Goal: Communication & Community: Answer question/provide support

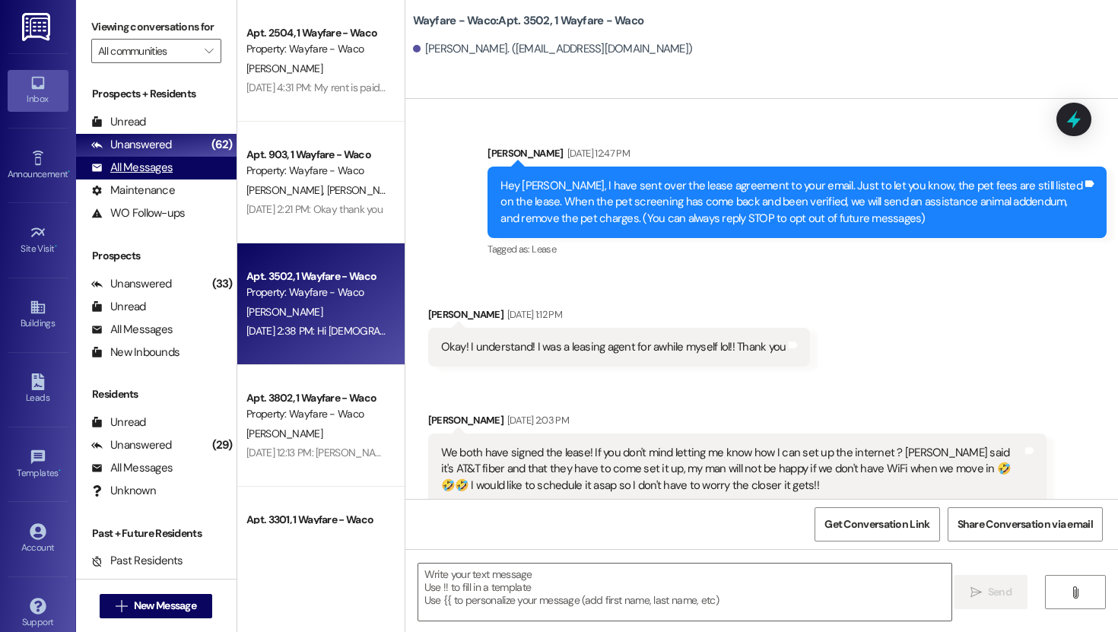
scroll to position [2214, 0]
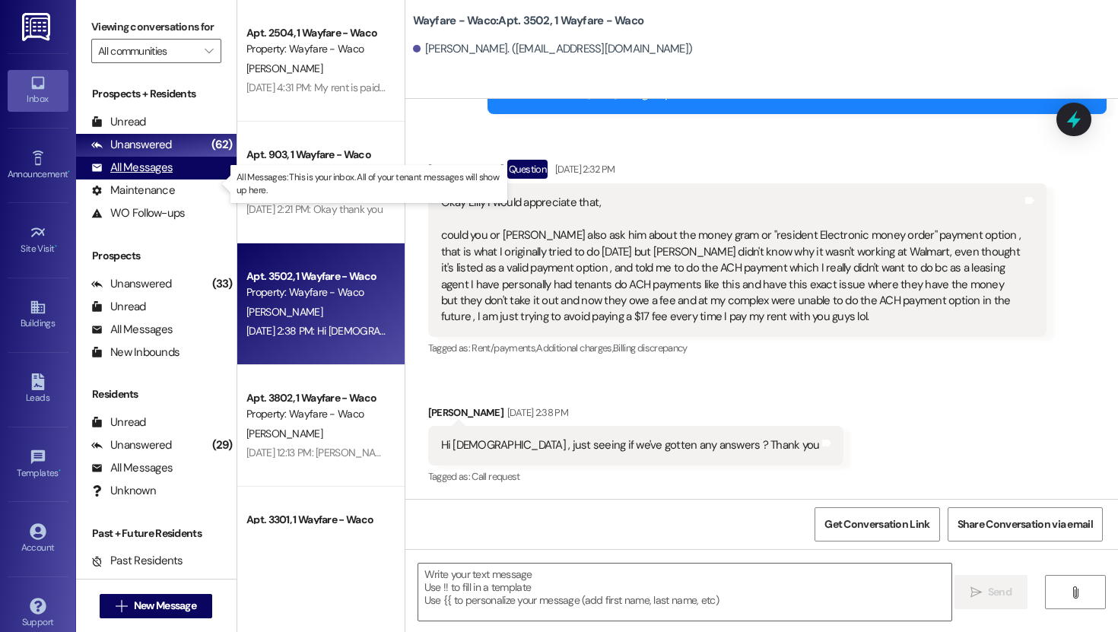
click at [155, 176] on div "All Messages" at bounding box center [131, 168] width 81 height 16
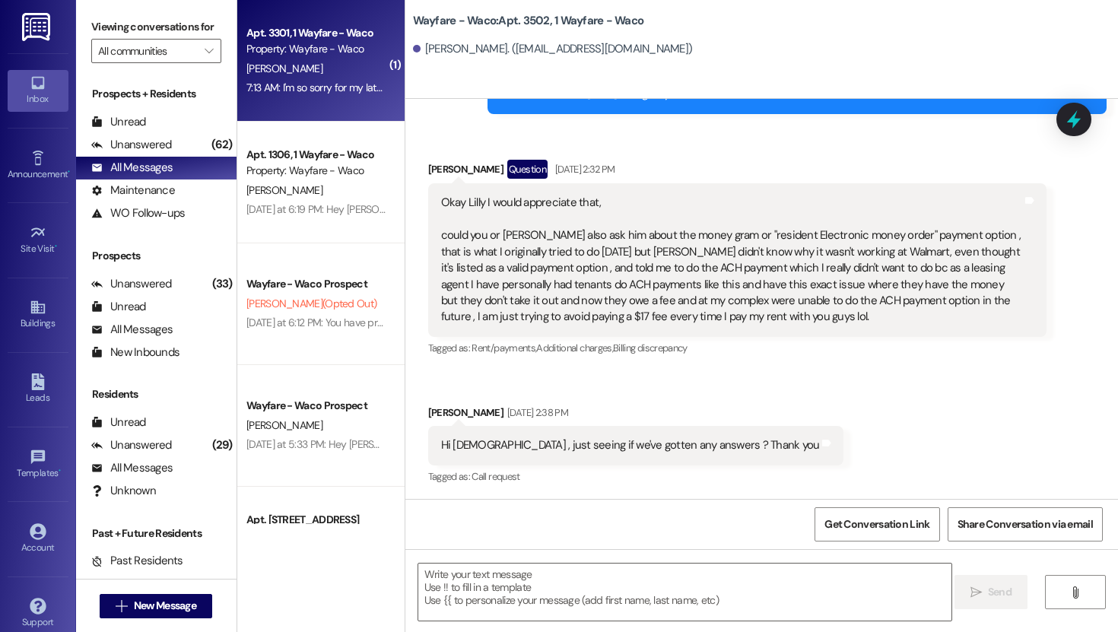
click at [318, 68] on div "[PERSON_NAME]" at bounding box center [317, 68] width 144 height 19
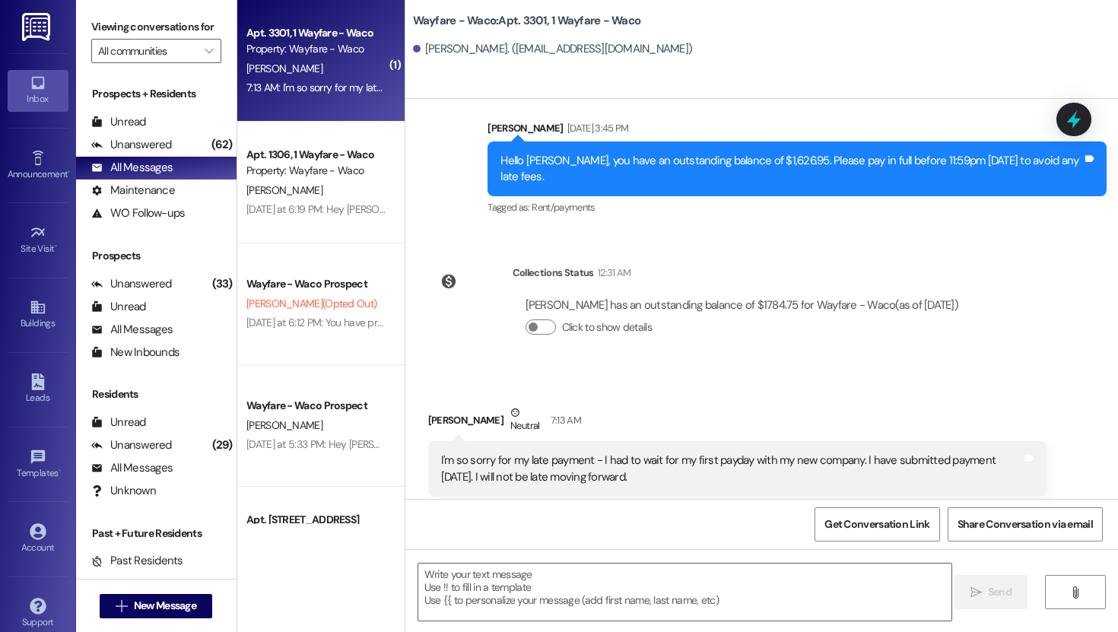
click at [322, 65] on div "[PERSON_NAME]" at bounding box center [317, 68] width 144 height 19
click at [592, 565] on textarea at bounding box center [684, 591] width 533 height 57
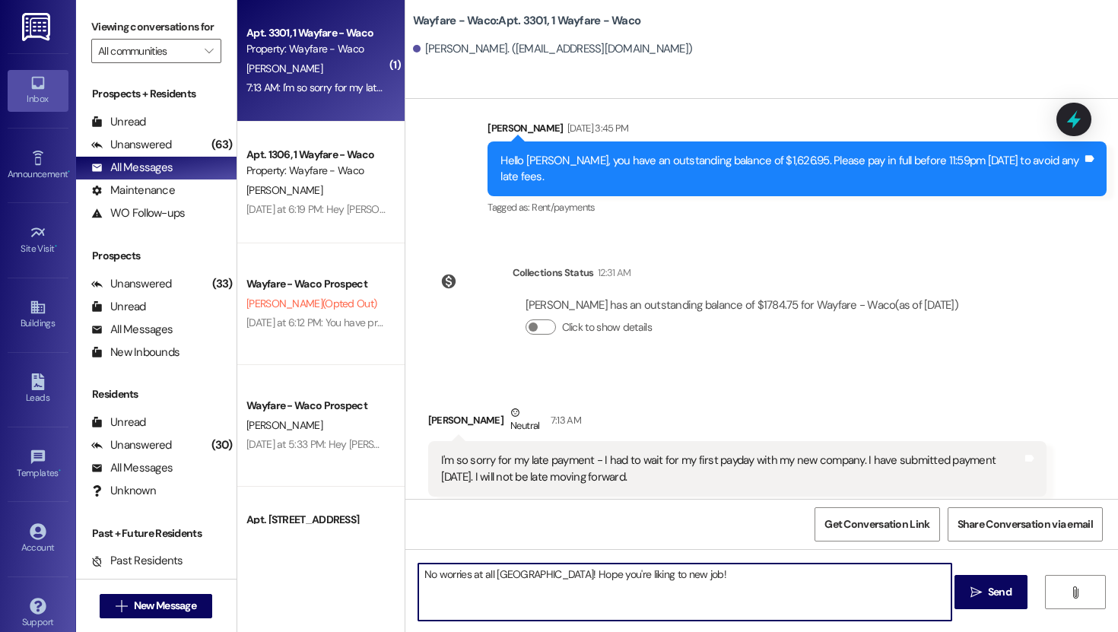
click at [599, 576] on textarea "No worries at all [GEOGRAPHIC_DATA]! Hope you're liking to new job!" at bounding box center [684, 591] width 533 height 57
type textarea "No worries at all [GEOGRAPHIC_DATA]! Hope you're liking the new job!"
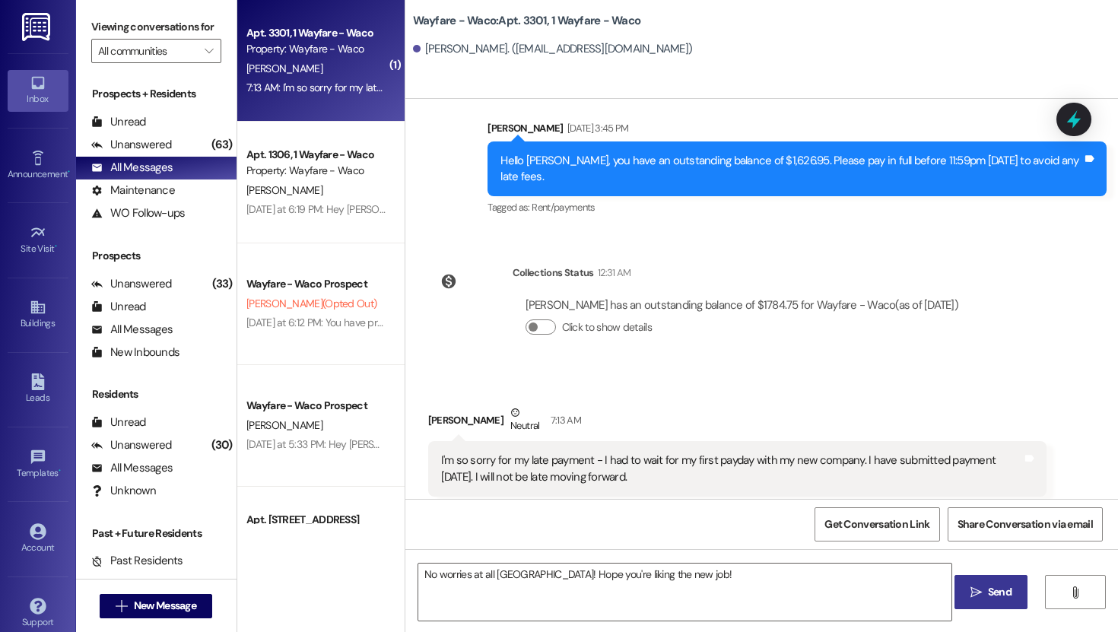
click at [996, 600] on span "Send" at bounding box center [1000, 592] width 24 height 16
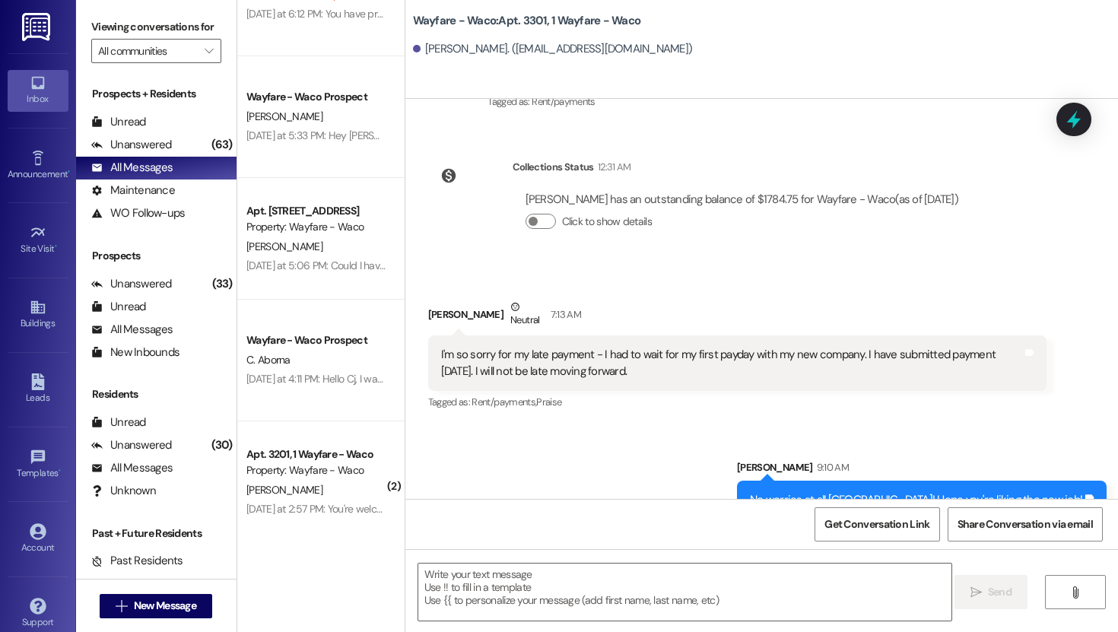
scroll to position [322, 0]
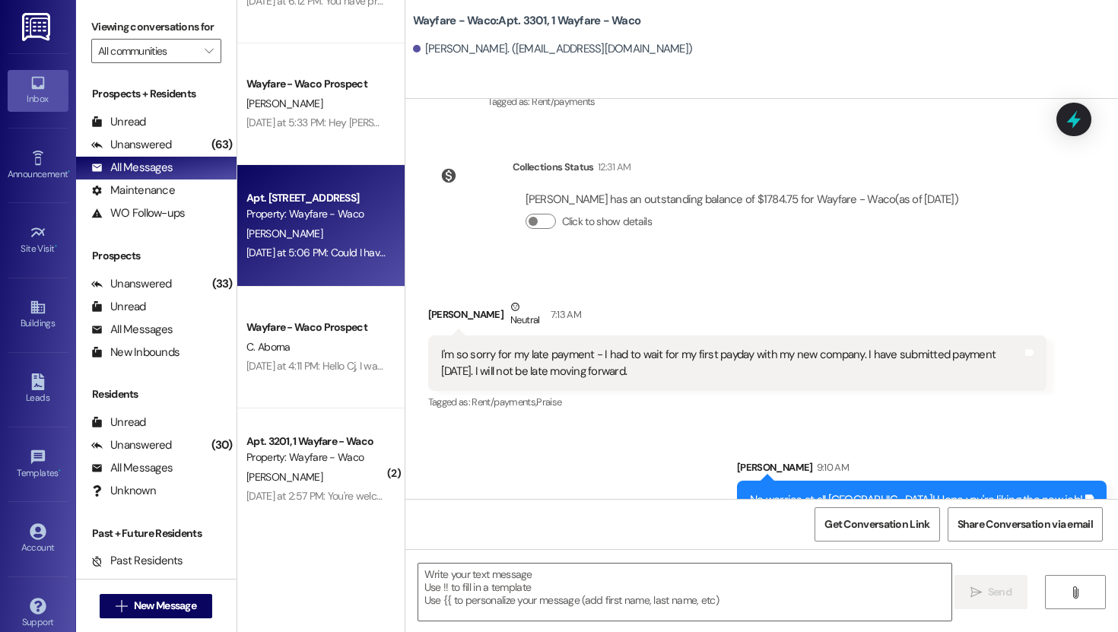
click at [312, 262] on div "Apt. 1104, 1 Wayfare - Waco Property: Wayfare - Waco [PERSON_NAME] [DATE] at 5:…" at bounding box center [320, 226] width 167 height 122
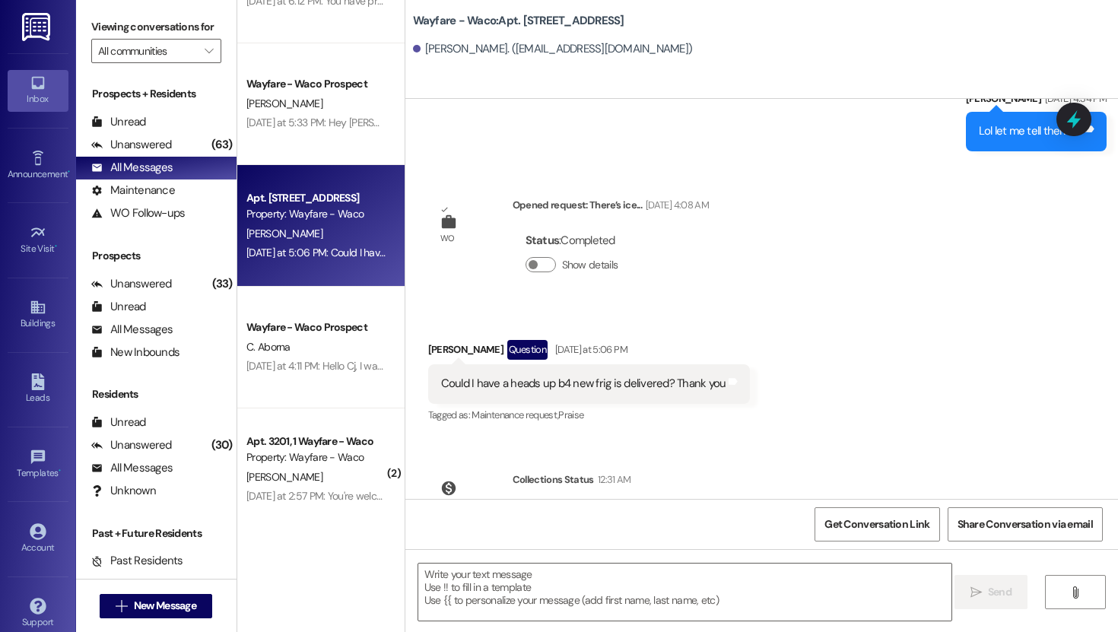
scroll to position [11589, 0]
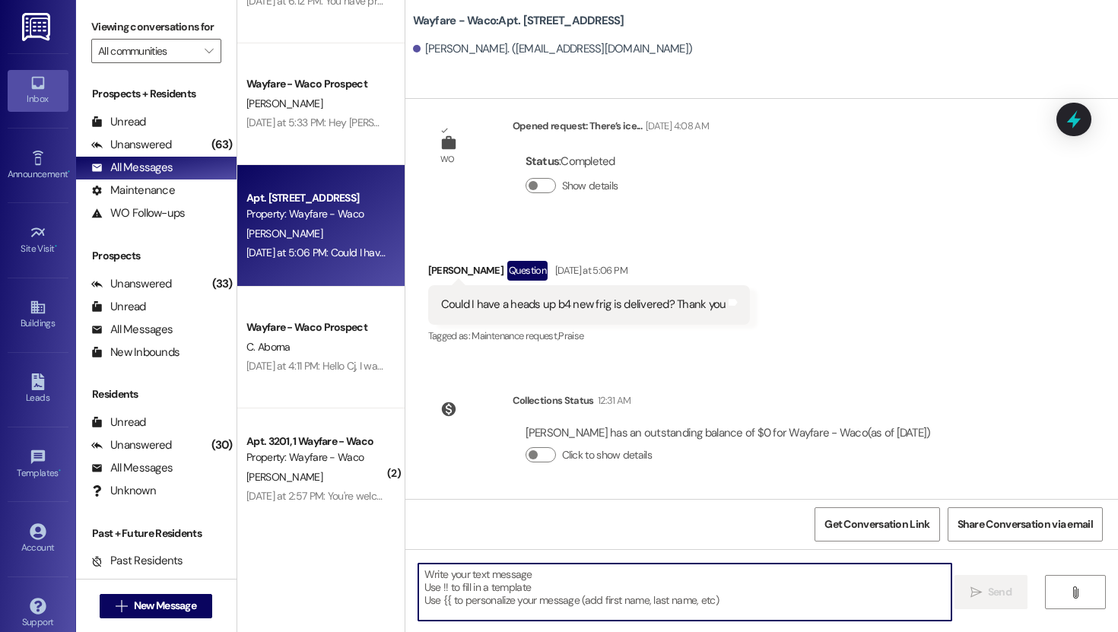
click at [595, 599] on textarea at bounding box center [684, 591] width 533 height 57
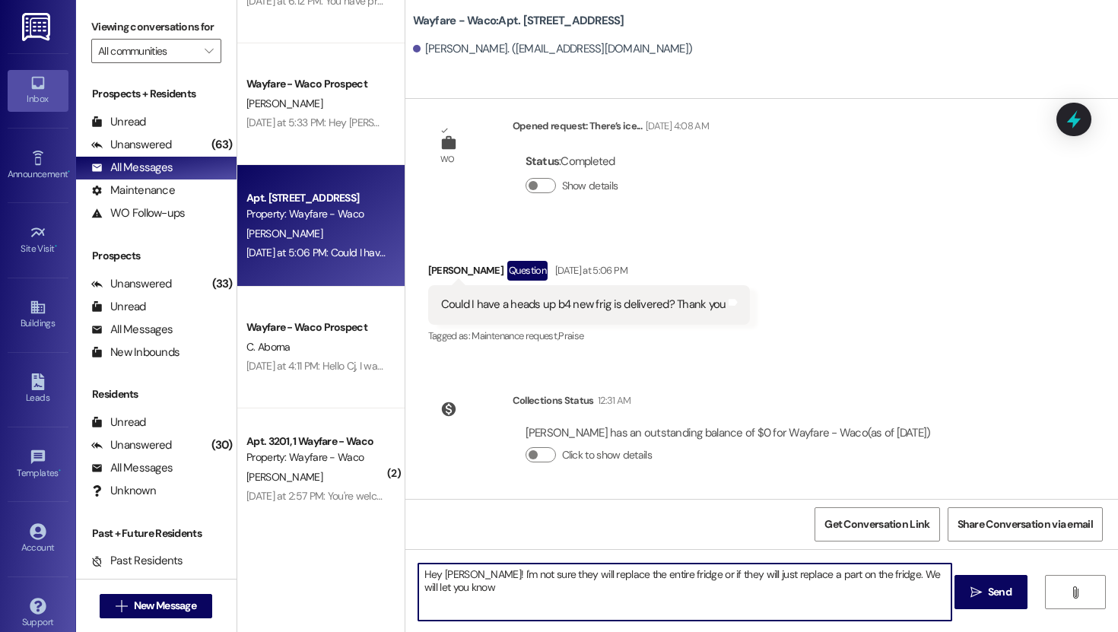
scroll to position [0, 0]
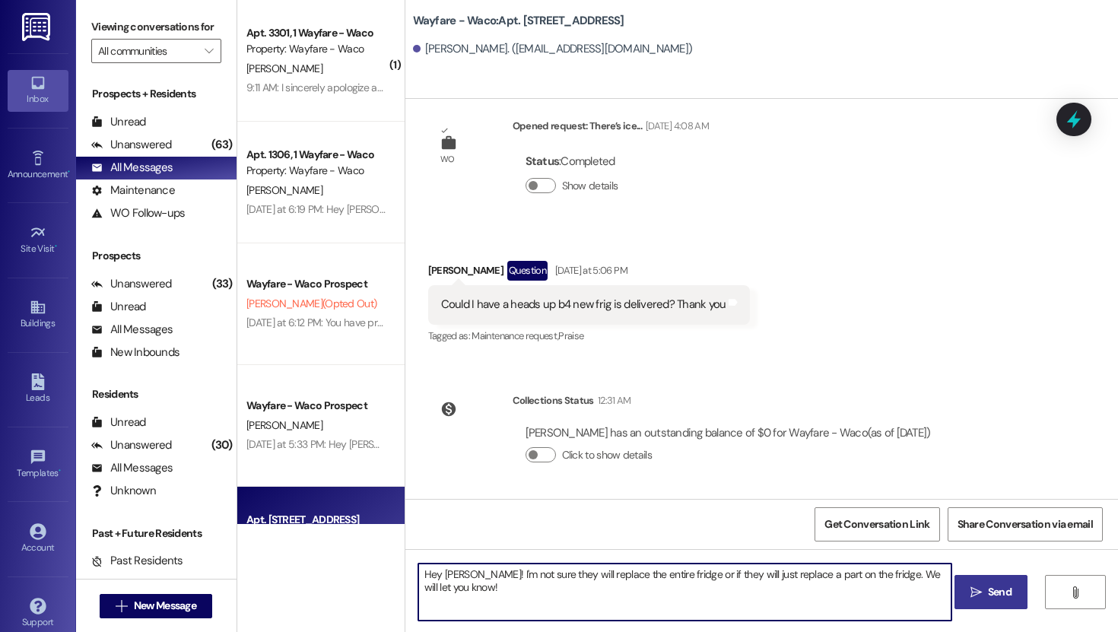
type textarea "Hey [PERSON_NAME]! I'm not sure they will replace the entire fridge or if they …"
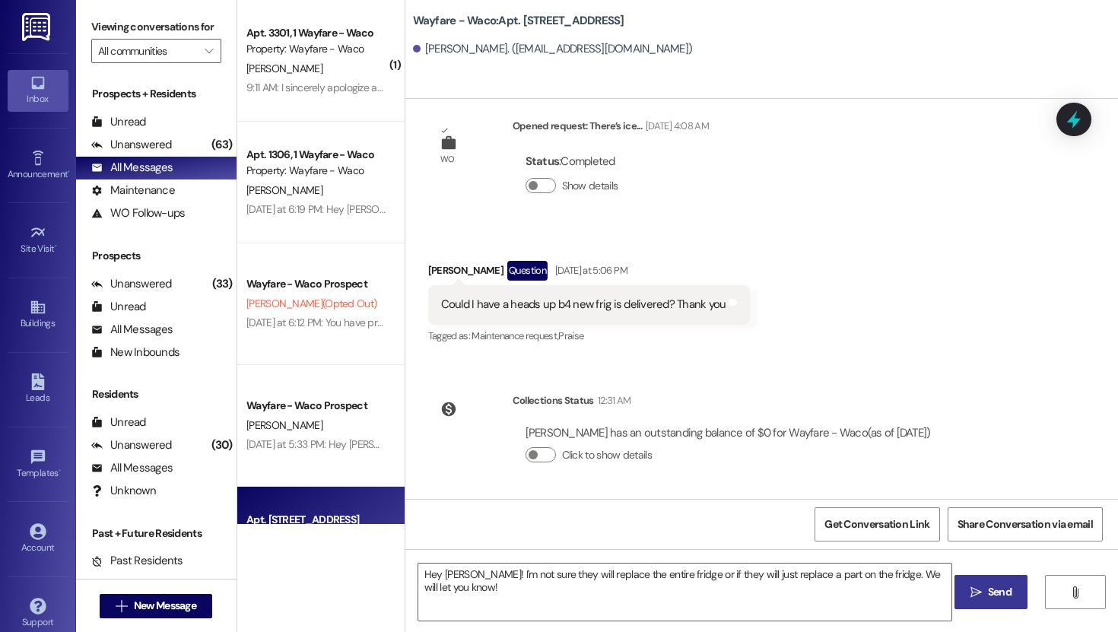
click at [975, 584] on span " Send" at bounding box center [991, 592] width 48 height 16
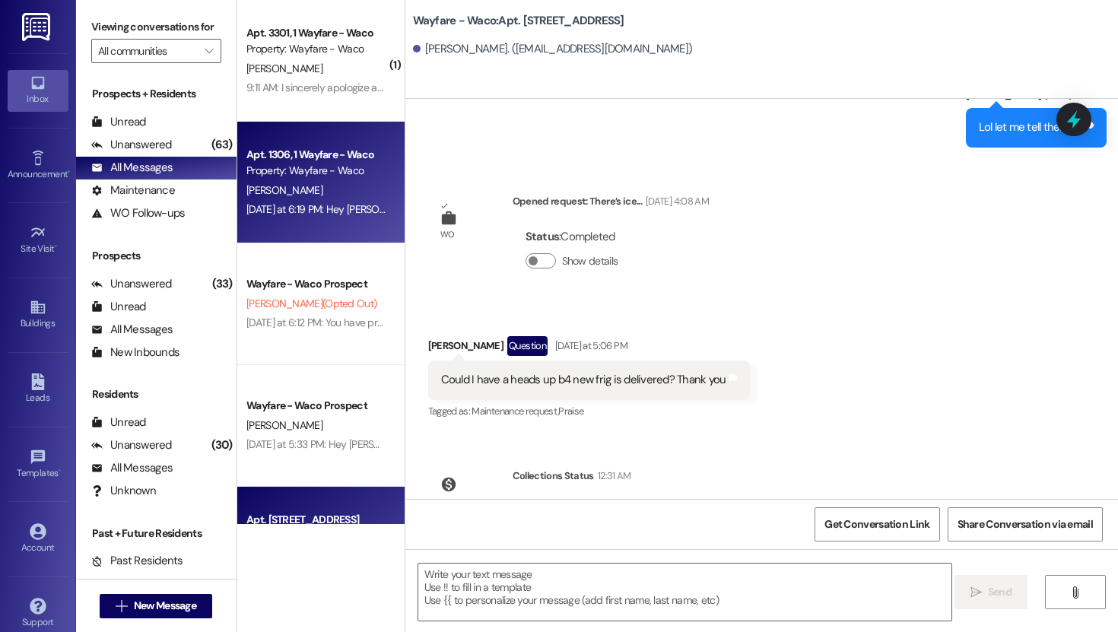
scroll to position [11448, 0]
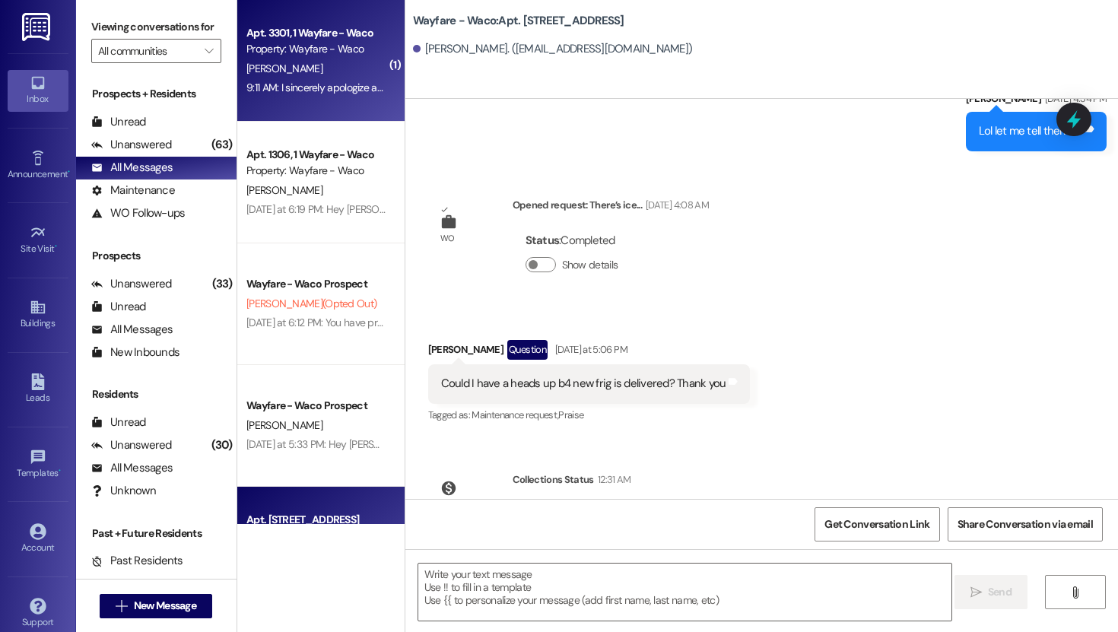
click at [306, 68] on div "[PERSON_NAME]" at bounding box center [317, 68] width 144 height 19
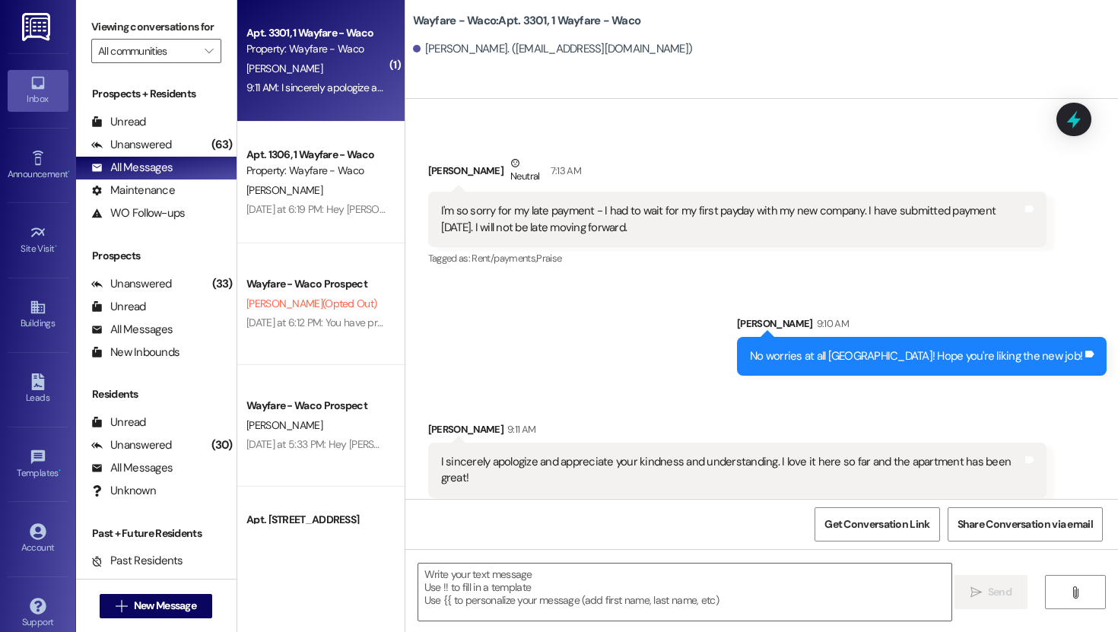
scroll to position [881, 0]
click at [148, 601] on span "New Message" at bounding box center [165, 606] width 62 height 16
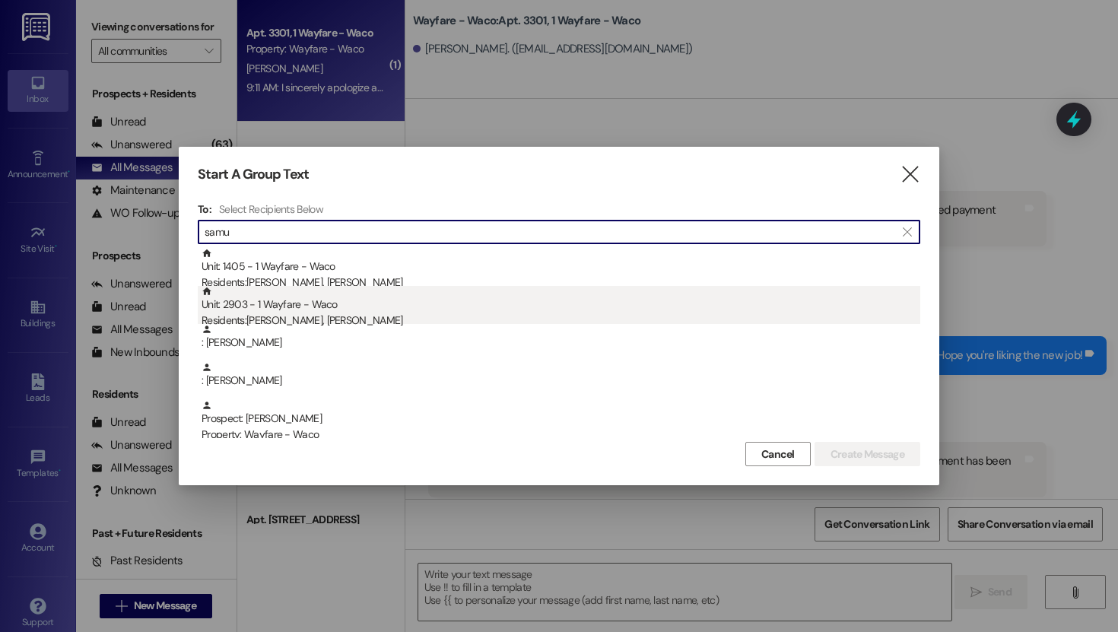
type input "samu"
click at [382, 316] on div "Residents: [PERSON_NAME], [PERSON_NAME]" at bounding box center [561, 321] width 719 height 16
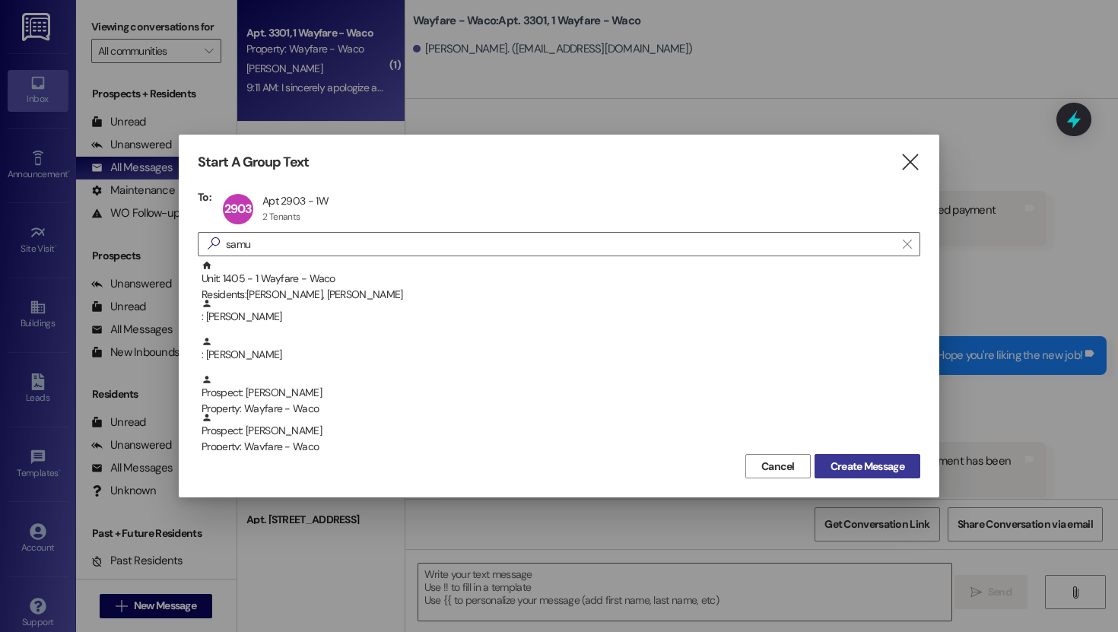
click at [876, 469] on span "Create Message" at bounding box center [867, 467] width 74 height 16
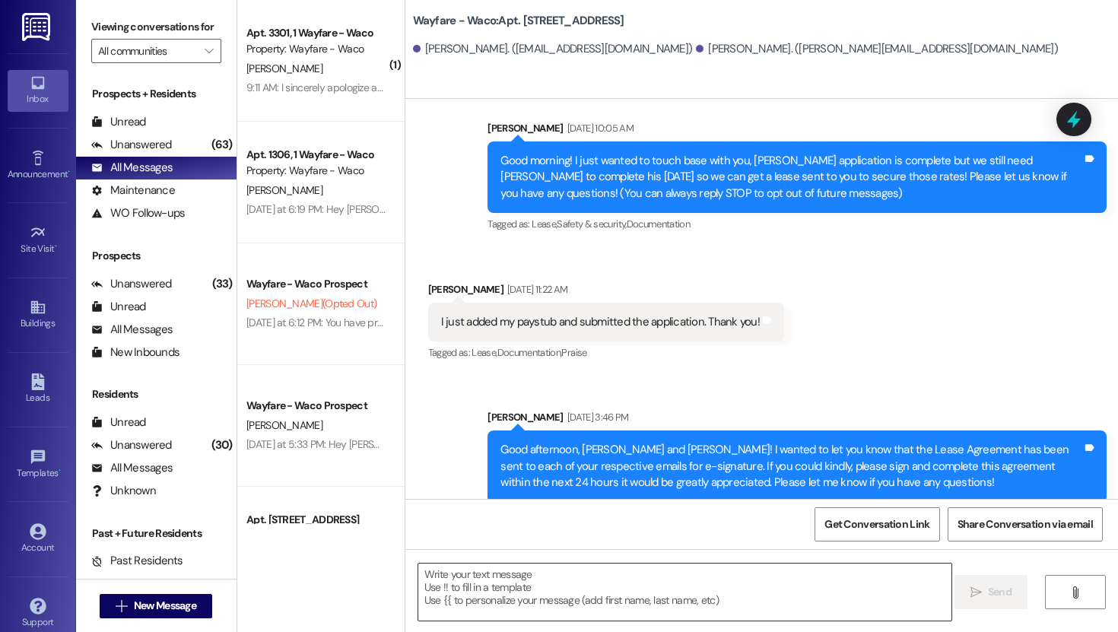
scroll to position [0, 0]
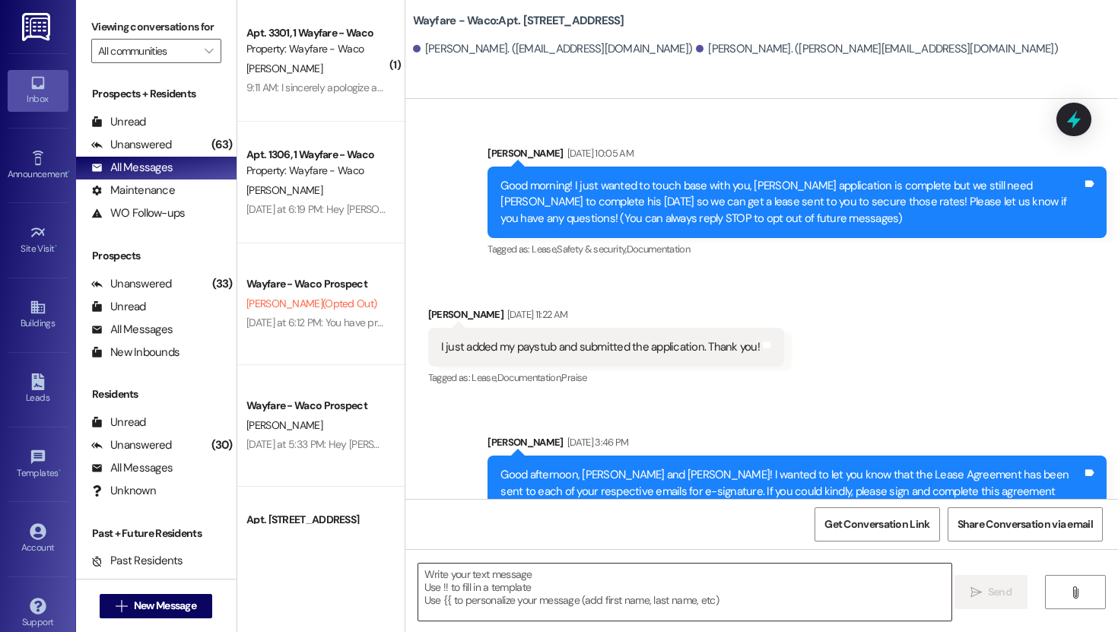
click at [613, 582] on textarea at bounding box center [684, 591] width 533 height 57
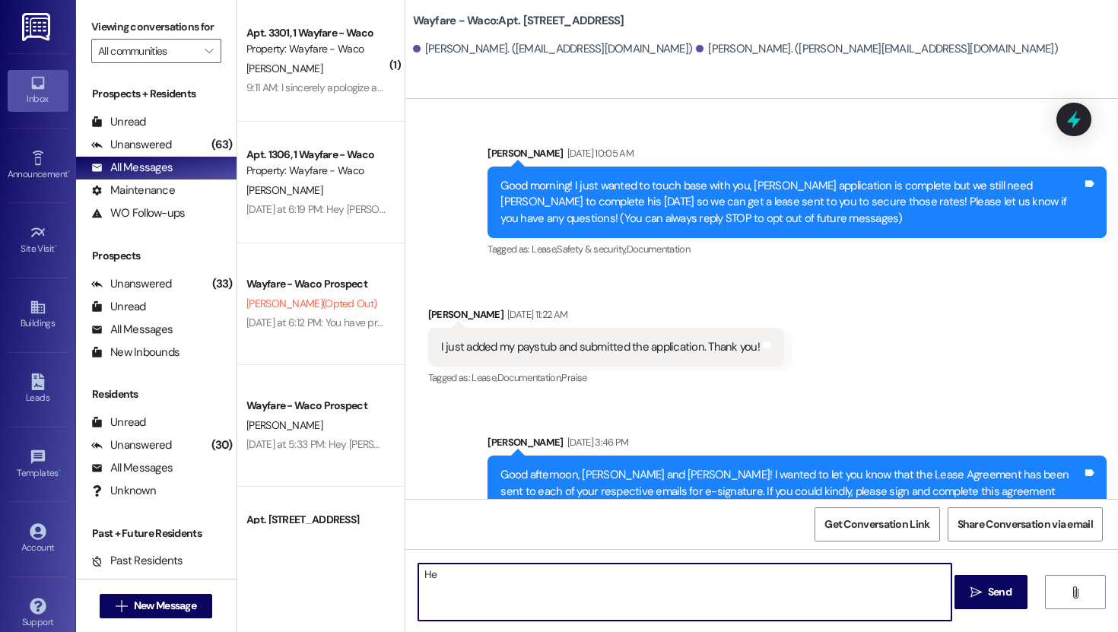
type textarea "H"
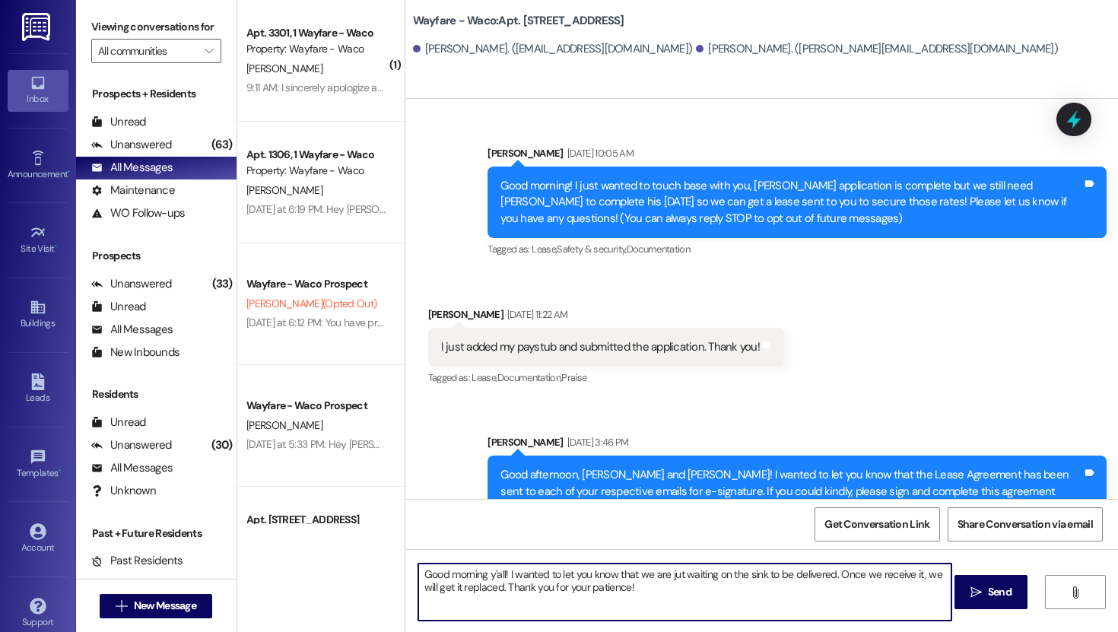
click at [671, 575] on textarea "Good morning y'all! I wanted to let you know that we are jut waiting on the sin…" at bounding box center [684, 591] width 533 height 57
click at [798, 604] on textarea "Good morning y'all! I wanted to let you know that we are just waiting on the si…" at bounding box center [684, 591] width 533 height 57
type textarea "Good morning y'all! I wanted to let you know that we are just waiting on the si…"
click at [988, 598] on span "Send" at bounding box center [1000, 592] width 24 height 16
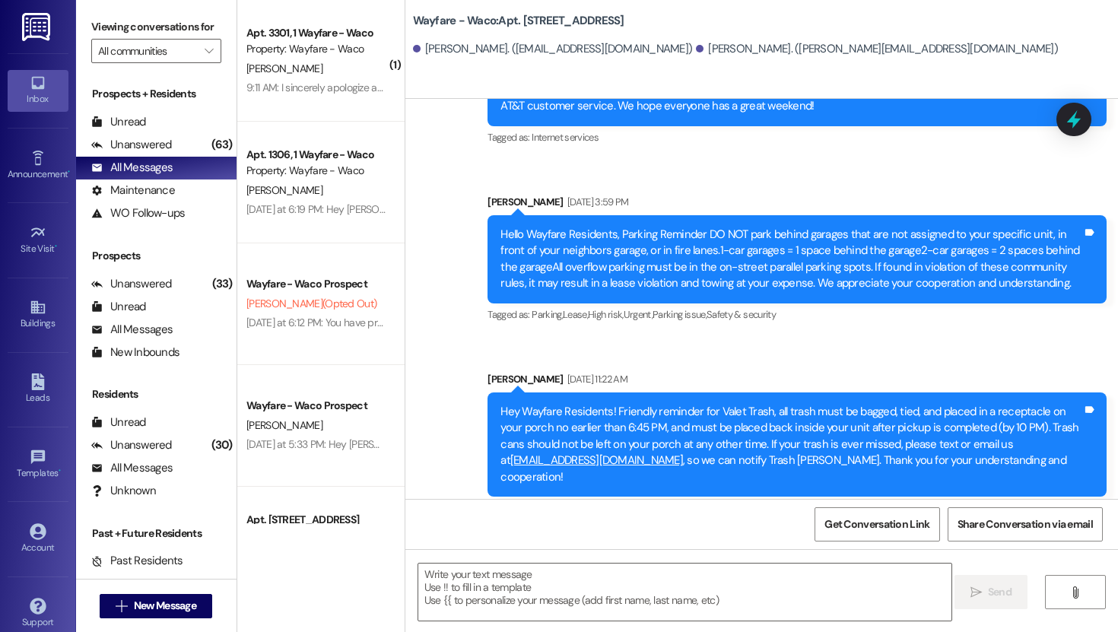
scroll to position [4746, 0]
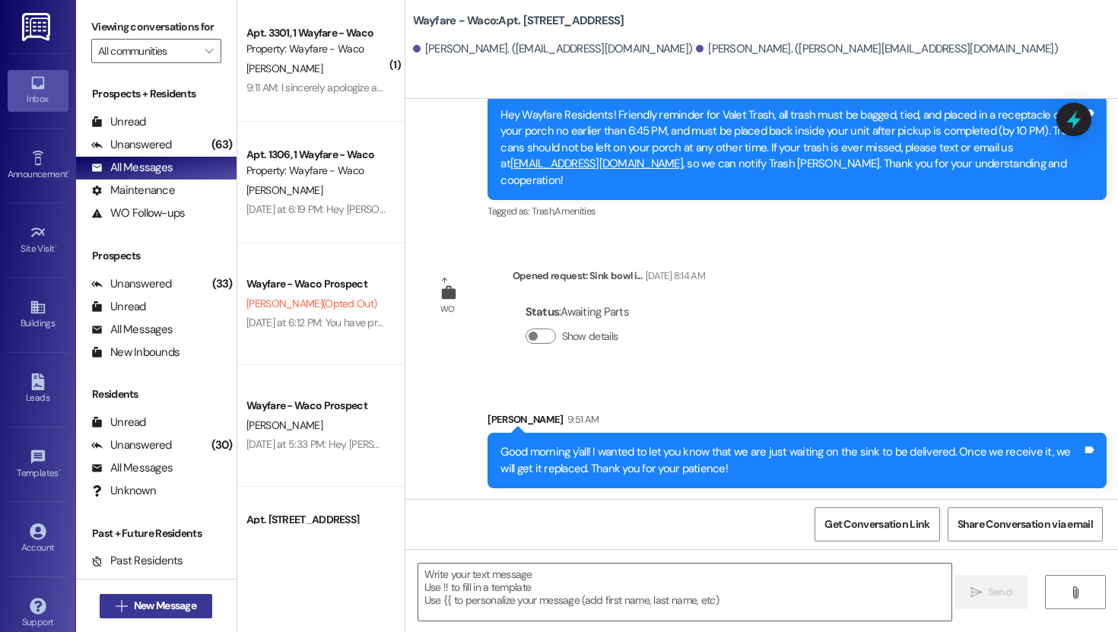
click at [161, 602] on span "New Message" at bounding box center [165, 606] width 62 height 16
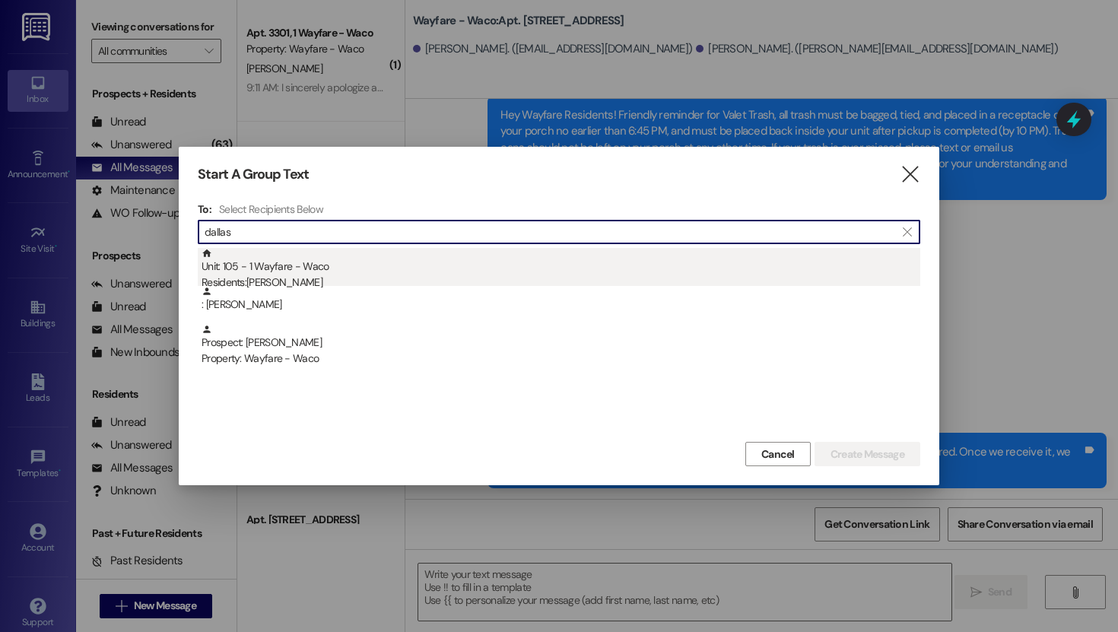
type input "dallas"
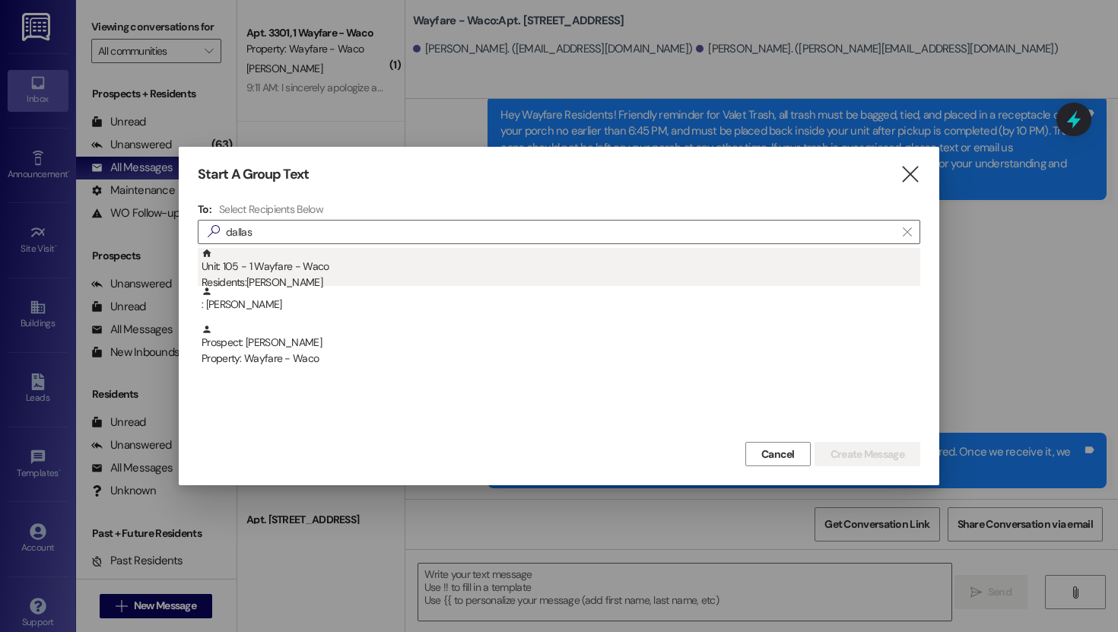
click at [327, 282] on div "Residents: [PERSON_NAME]" at bounding box center [561, 283] width 719 height 16
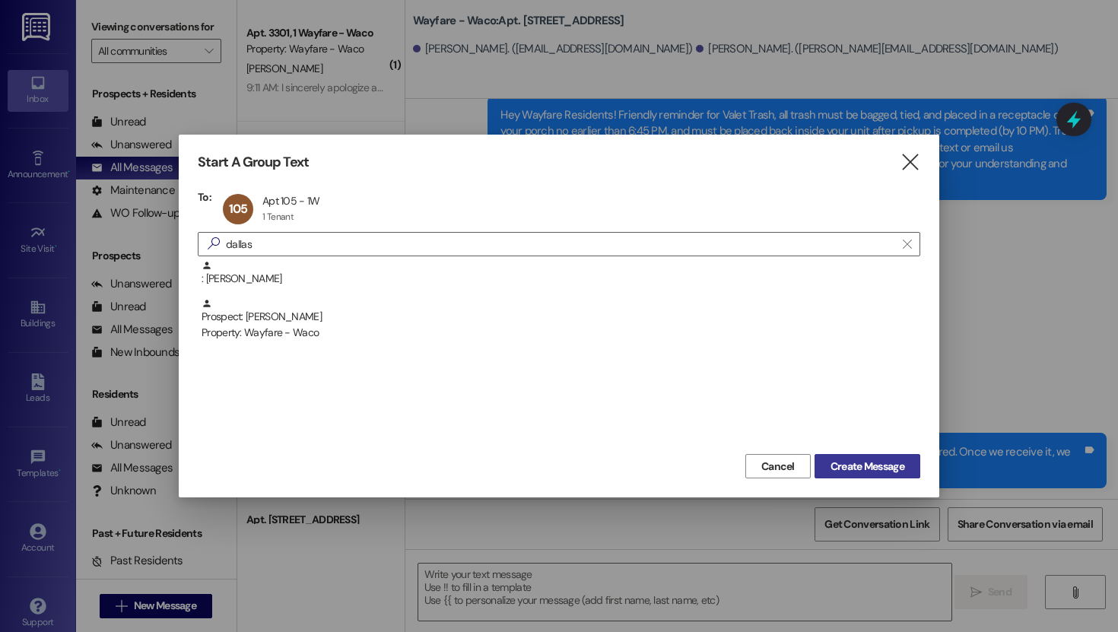
click at [897, 475] on button "Create Message" at bounding box center [867, 466] width 106 height 24
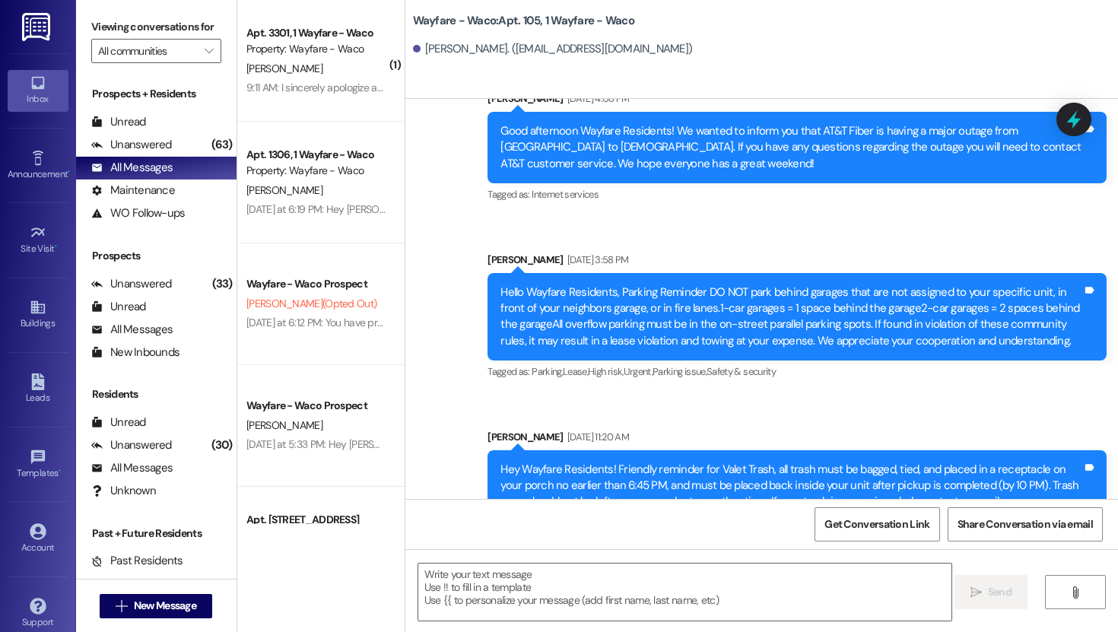
scroll to position [12414, 0]
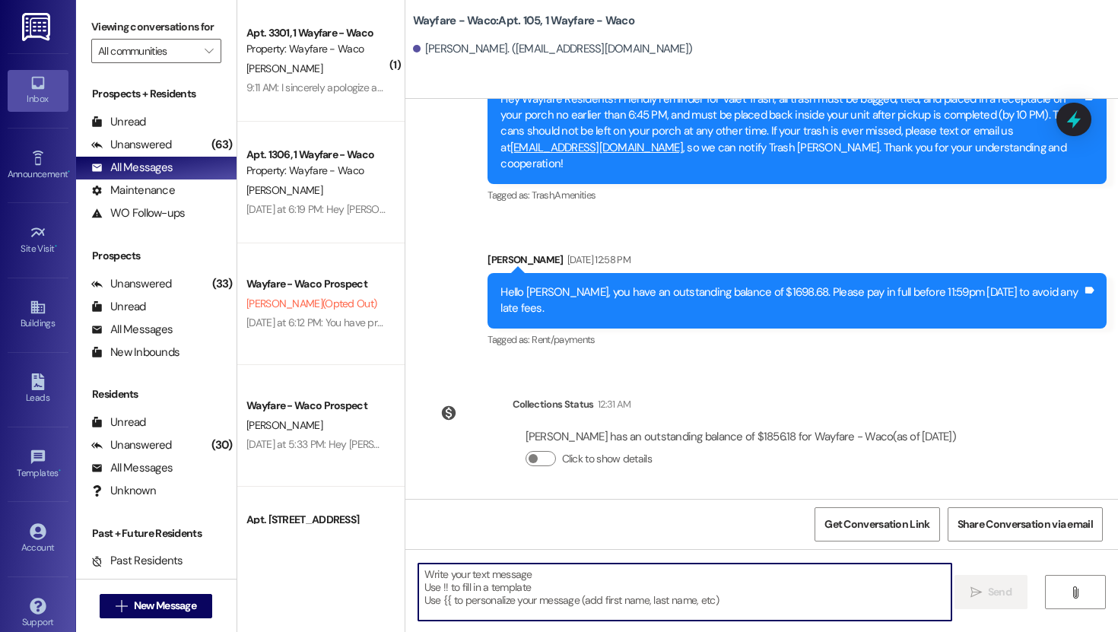
click at [515, 577] on textarea at bounding box center [684, 591] width 533 height 57
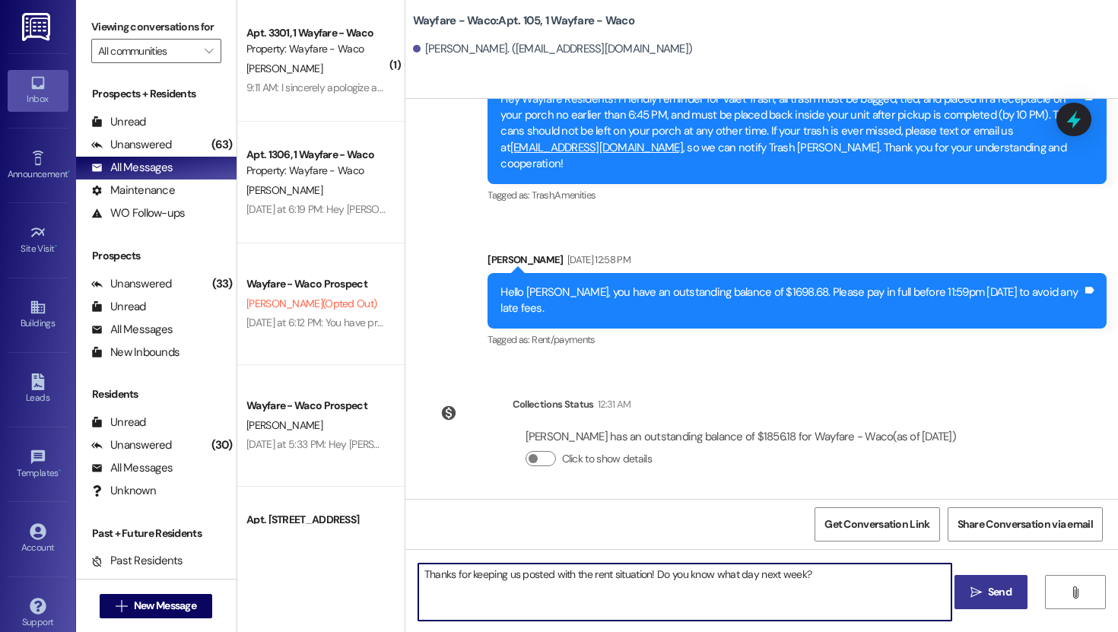
click at [418, 578] on textarea "Thanks for keeping us posted with the rent situation! Do you know what day next…" at bounding box center [684, 591] width 533 height 57
click at [613, 573] on textarea "Hey [PERSON_NAME]! Thanks for keeping us posted with the rent situation! Do you…" at bounding box center [684, 591] width 533 height 57
click at [846, 578] on textarea "Hey [PERSON_NAME]! Thanks for keeping us posted with the rent situation! Do you…" at bounding box center [684, 591] width 533 height 57
click at [918, 599] on textarea "Hey [PERSON_NAME]! Thanks for keeping us posted with the rent situation! Do you…" at bounding box center [684, 591] width 533 height 57
type textarea "Hey [PERSON_NAME]! Thanks for keeping us posted with the rent situation! Do you…"
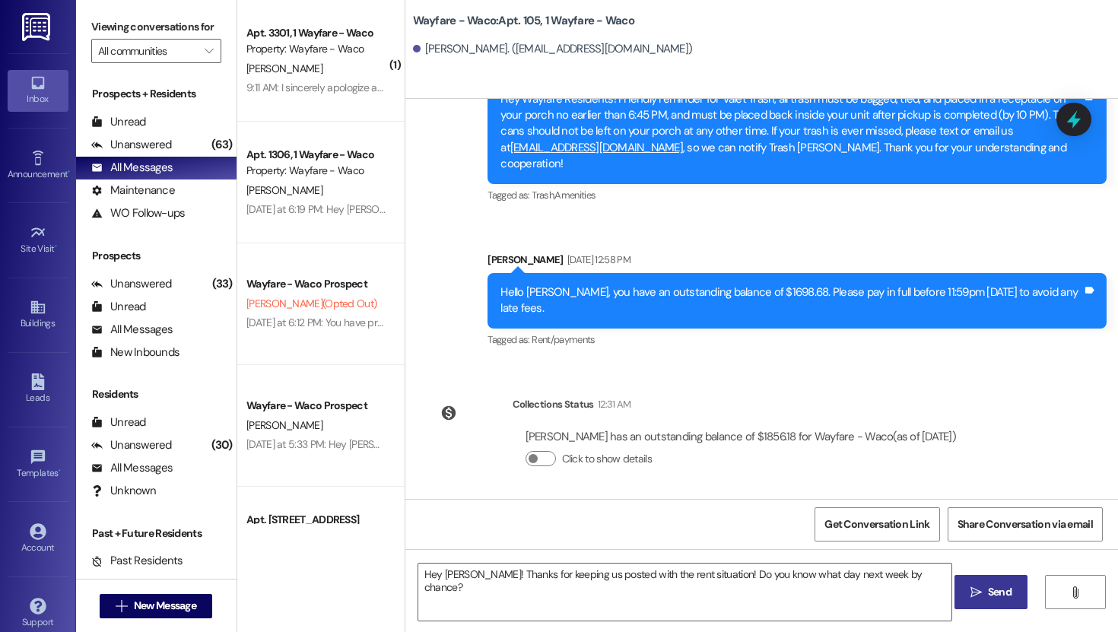
click at [985, 602] on button " Send" at bounding box center [991, 592] width 74 height 34
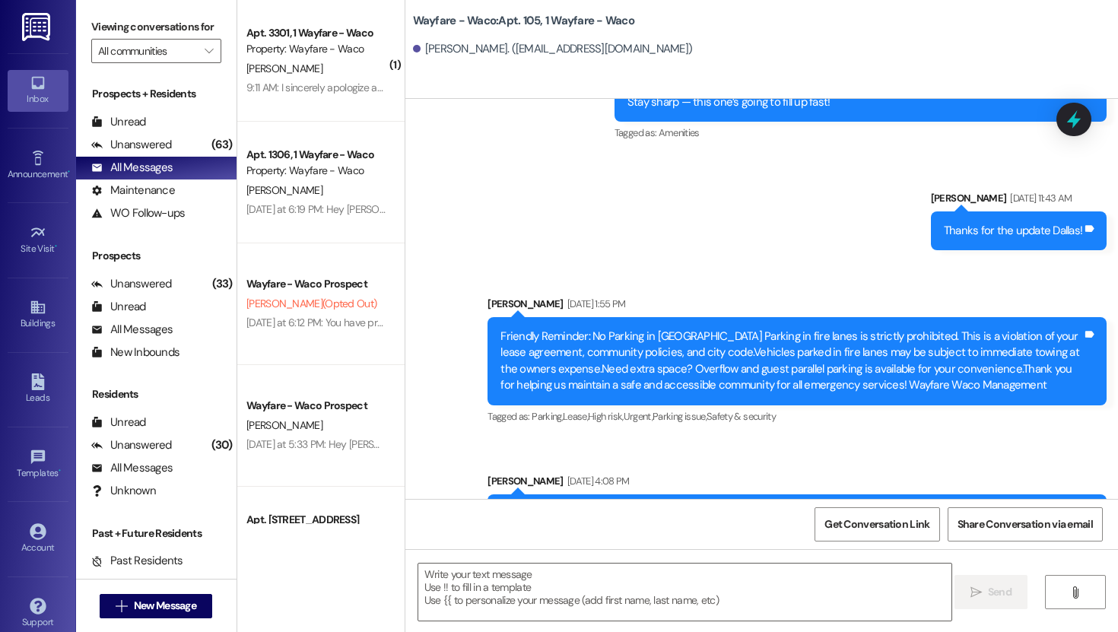
scroll to position [12521, 0]
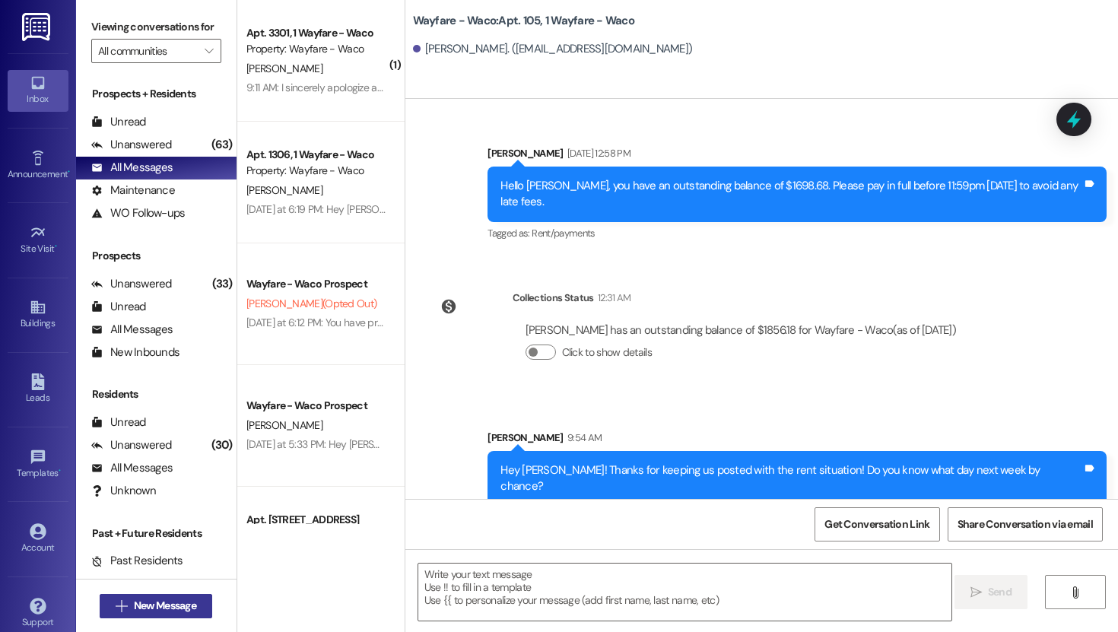
click at [142, 611] on span "New Message" at bounding box center [165, 606] width 62 height 16
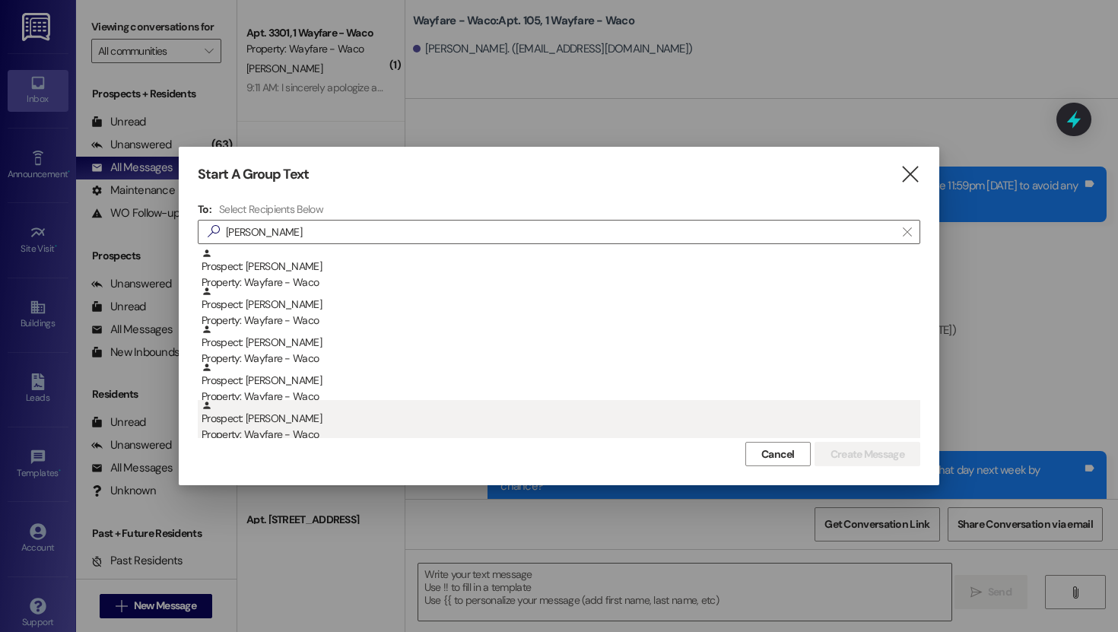
click at [299, 434] on div "Property: Wayfare - Waco" at bounding box center [561, 435] width 719 height 16
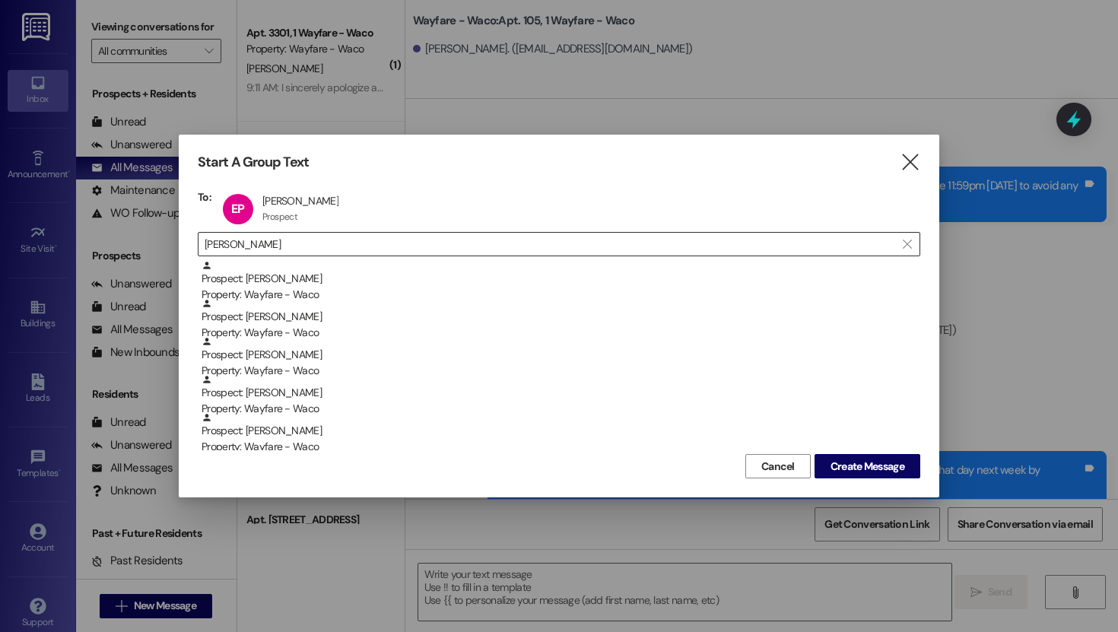
click at [294, 249] on input "[PERSON_NAME]" at bounding box center [550, 243] width 690 height 21
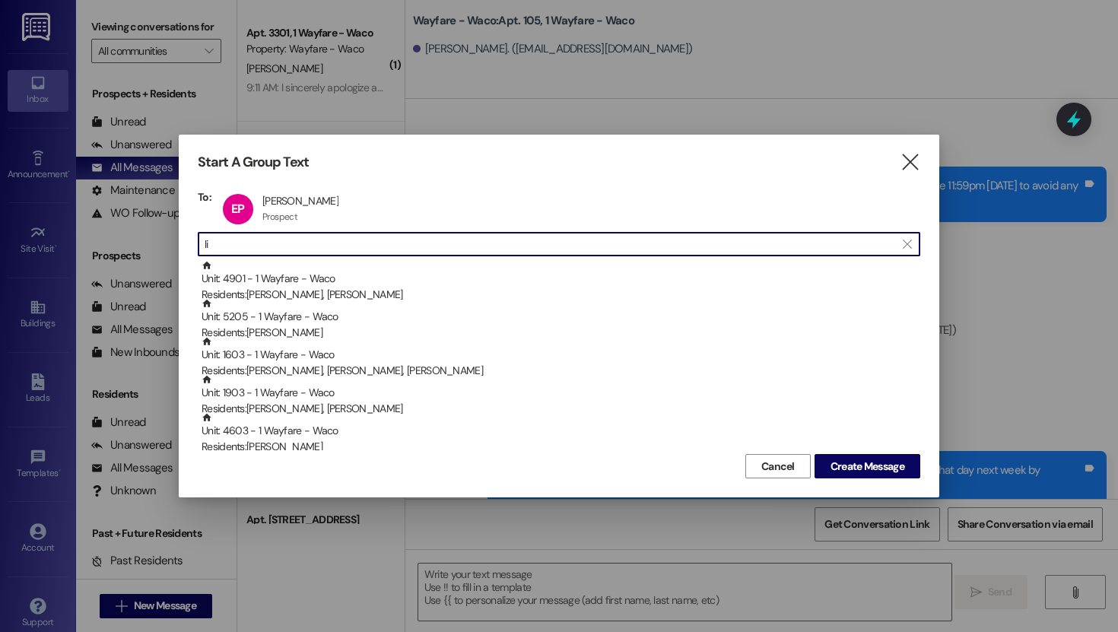
type input "l"
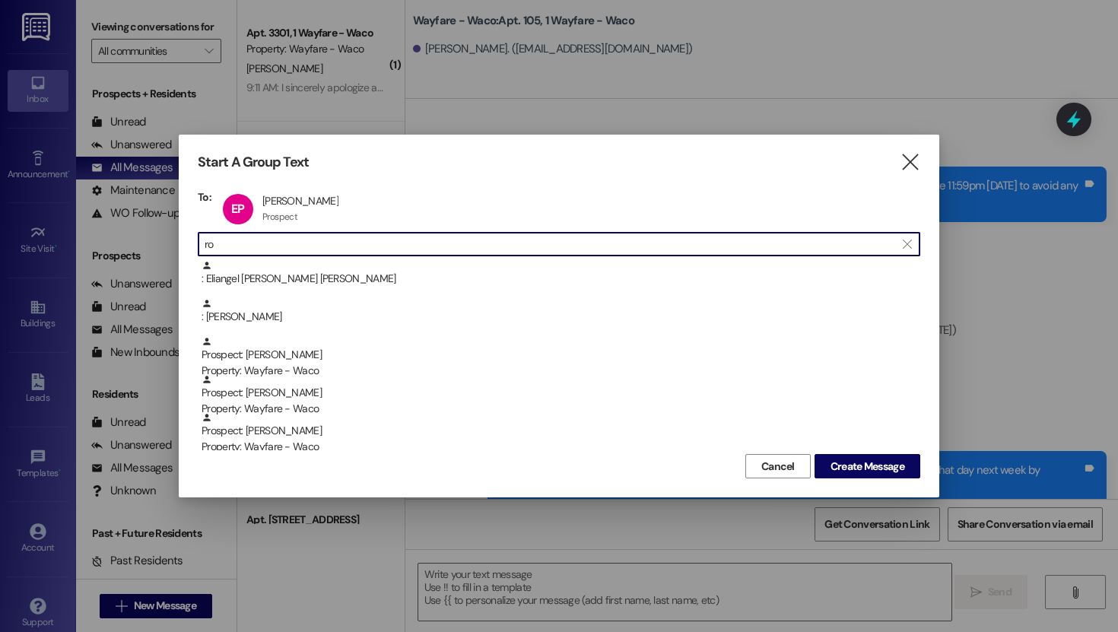
type input "r"
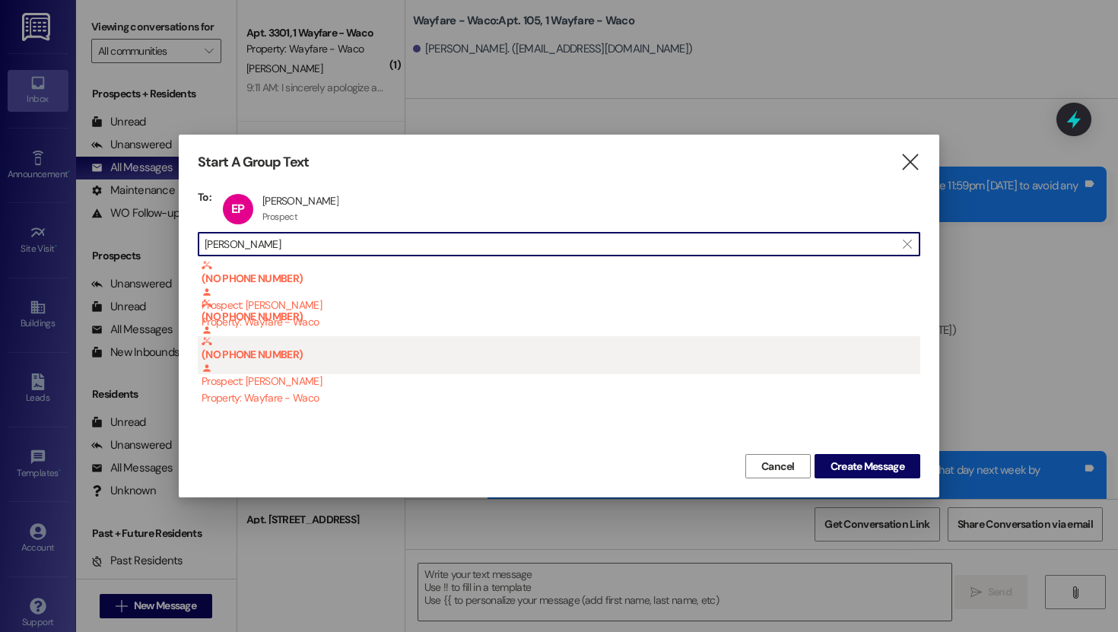
type input "[PERSON_NAME]"
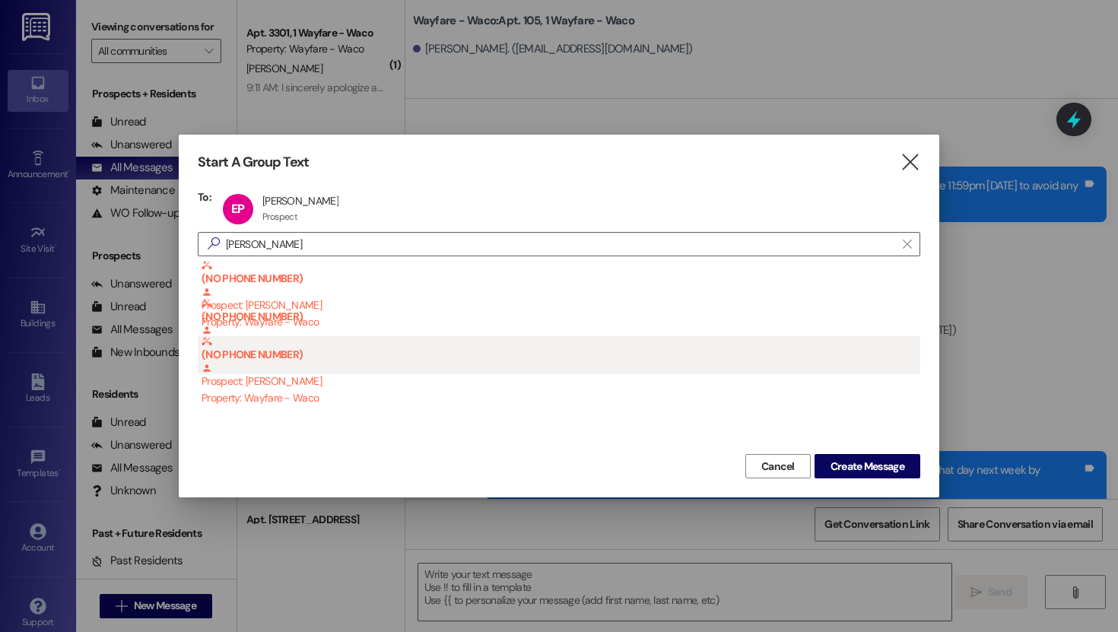
click at [284, 397] on div "Property: Wayfare - Waco" at bounding box center [561, 398] width 719 height 16
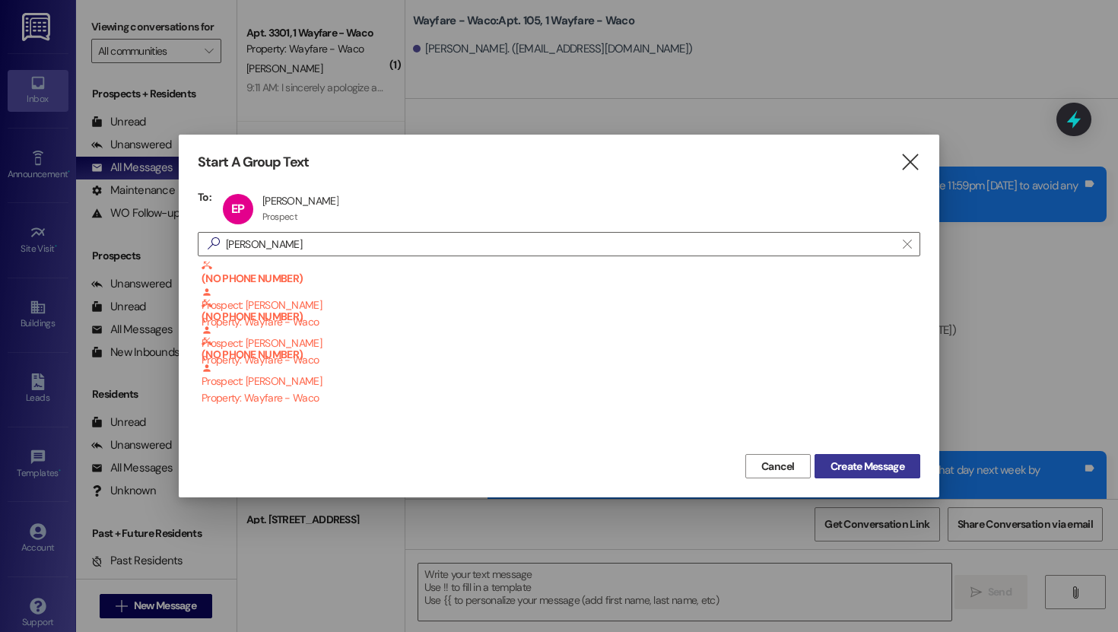
click at [887, 471] on span "Create Message" at bounding box center [867, 467] width 74 height 16
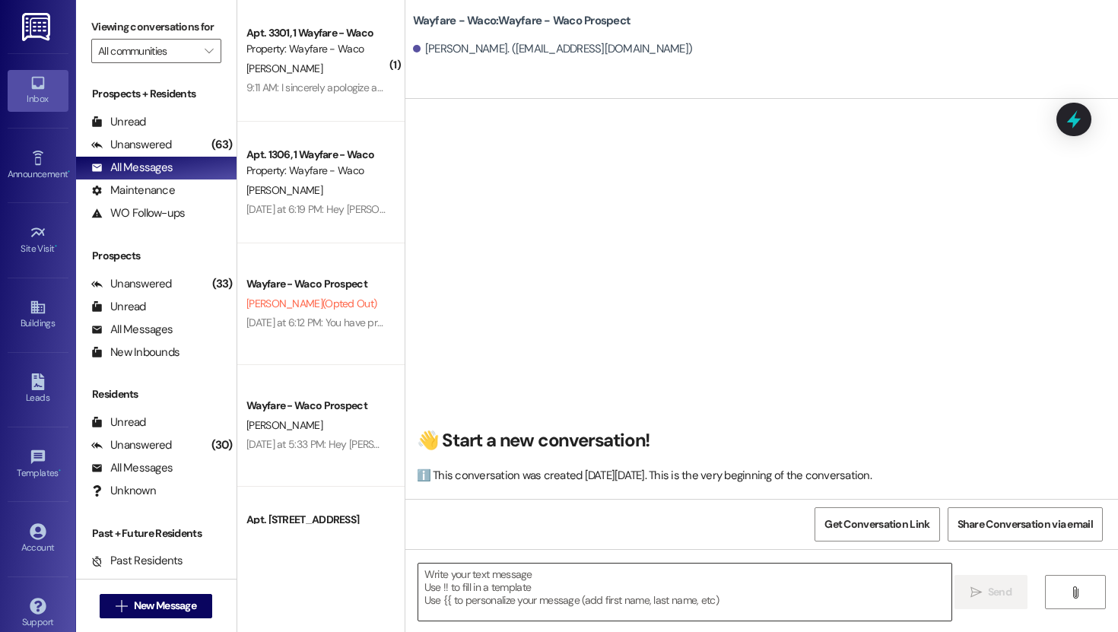
click at [672, 582] on textarea at bounding box center [684, 591] width 533 height 57
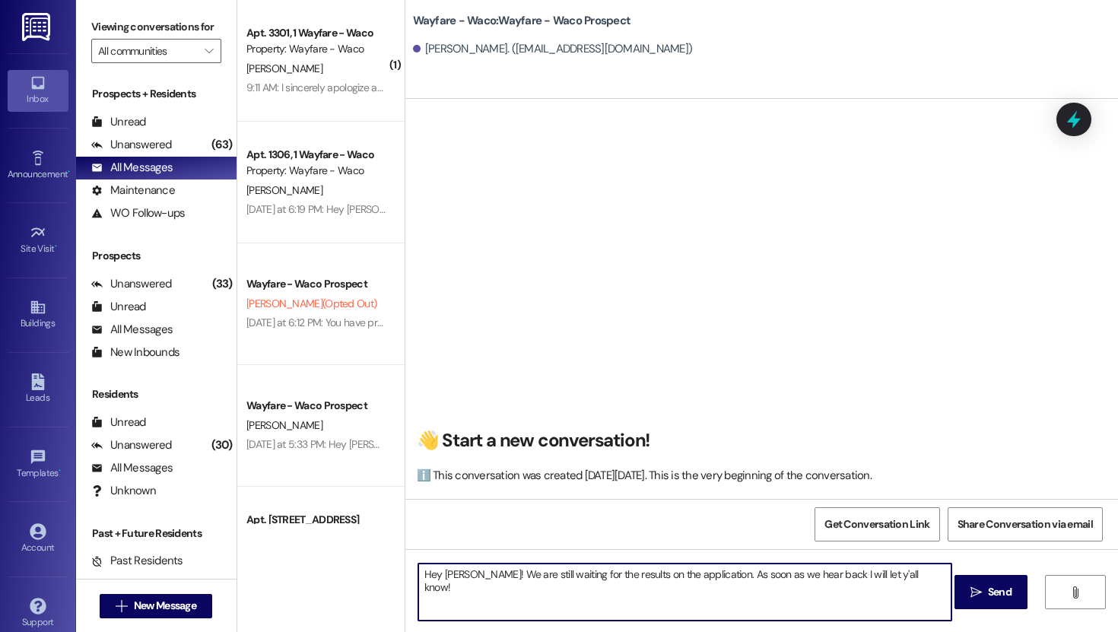
click at [797, 576] on textarea "Hey [PERSON_NAME]! We are still waiting for the results on the application. As …" at bounding box center [684, 591] width 533 height 57
type textarea "Hey [PERSON_NAME]! We are still waiting for the results on the application. As …"
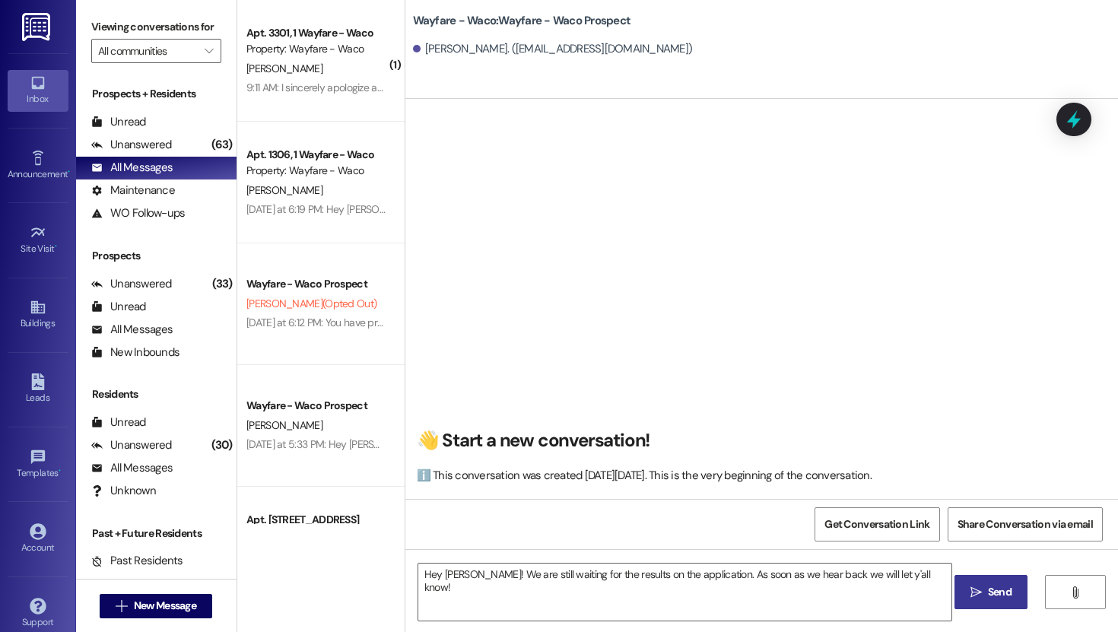
click at [967, 595] on span " Send" at bounding box center [991, 592] width 48 height 16
